Goal: Task Accomplishment & Management: Manage account settings

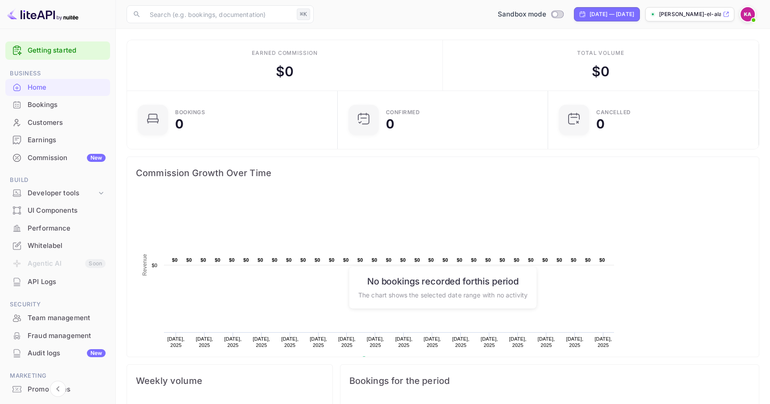
scroll to position [0, 0]
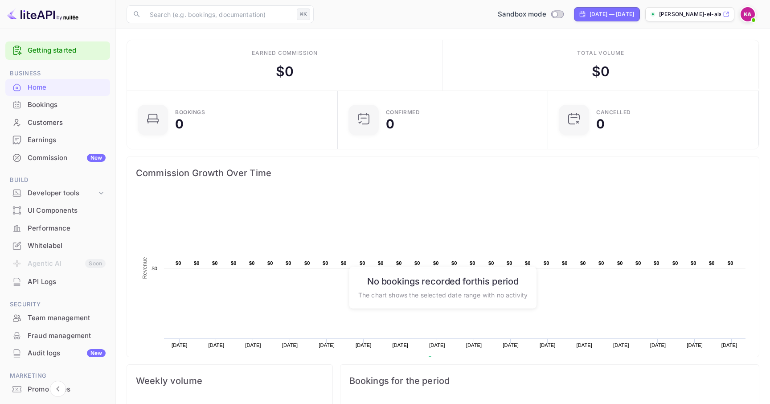
click at [54, 238] on div "Whitelabel" at bounding box center [57, 245] width 105 height 17
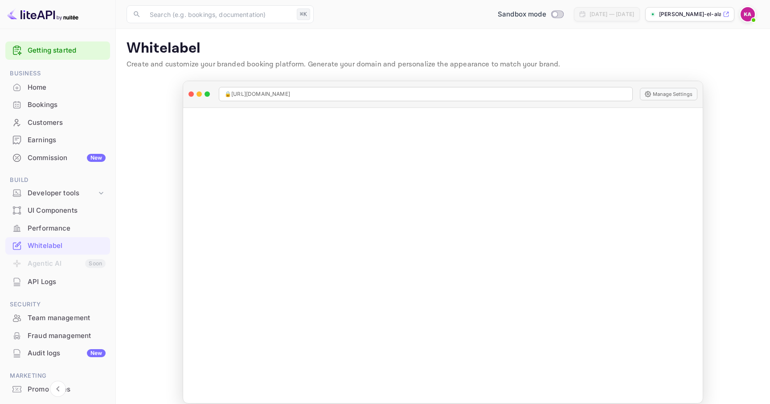
scroll to position [10, 0]
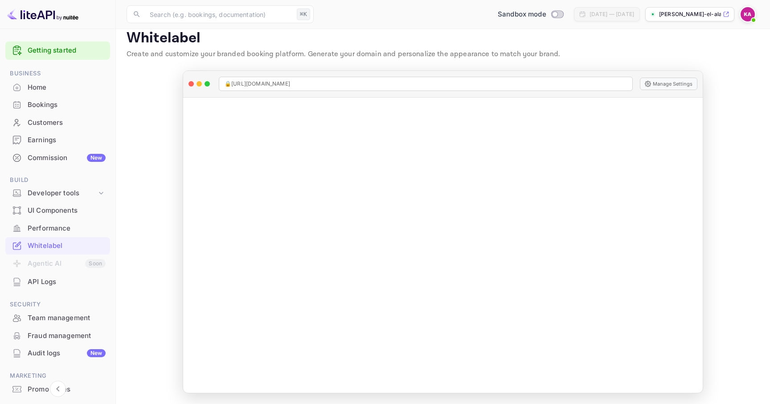
click at [437, 224] on div "Manage Whitelabel Settings" at bounding box center [443, 246] width 520 height 296
click at [433, 242] on div "Manage Whitelabel Settings" at bounding box center [443, 246] width 520 height 296
click at [434, 243] on div "Manage Whitelabel Settings" at bounding box center [443, 246] width 520 height 296
click at [719, 187] on main "Whitelabel Create and customize your branded booking platform. Generate your do…" at bounding box center [443, 211] width 654 height 385
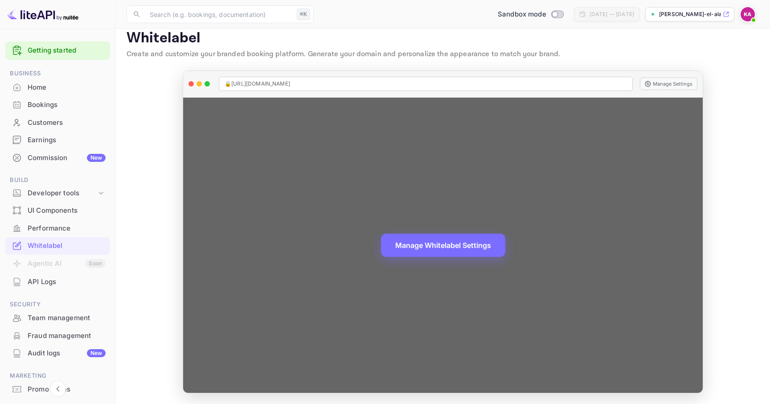
click at [465, 304] on div "Manage Whitelabel Settings" at bounding box center [443, 246] width 520 height 296
click at [458, 254] on button "Manage Whitelabel Settings" at bounding box center [443, 244] width 124 height 23
click at [432, 247] on button "Manage Whitelabel Settings" at bounding box center [443, 244] width 124 height 23
